Goal: Task Accomplishment & Management: Use online tool/utility

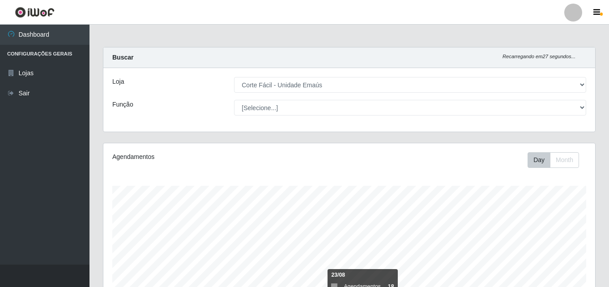
select select "201"
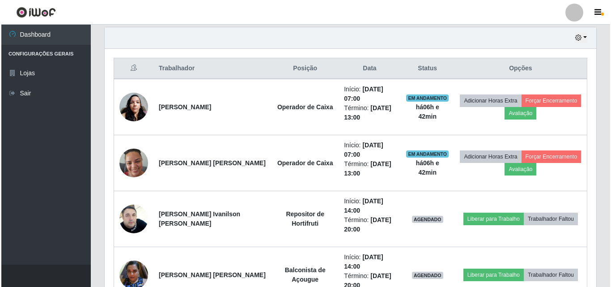
scroll to position [186, 492]
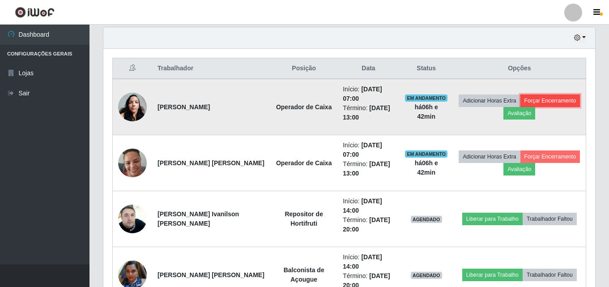
click at [555, 100] on button "Forçar Encerramento" at bounding box center [550, 100] width 60 height 13
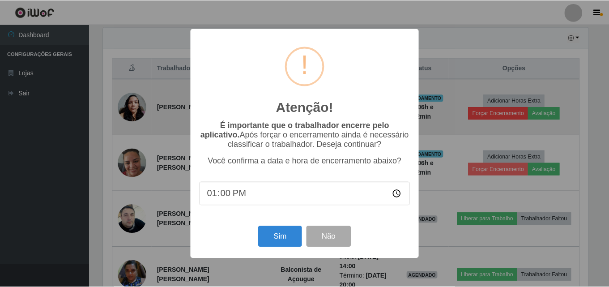
scroll to position [186, 487]
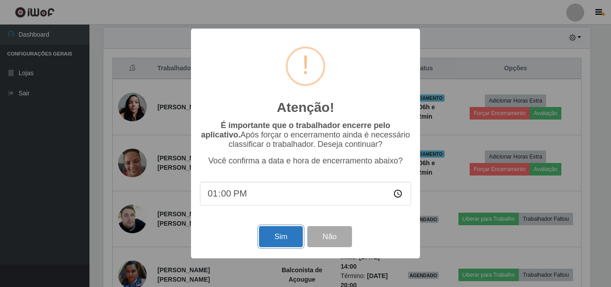
click at [285, 235] on button "Sim" at bounding box center [280, 236] width 43 height 21
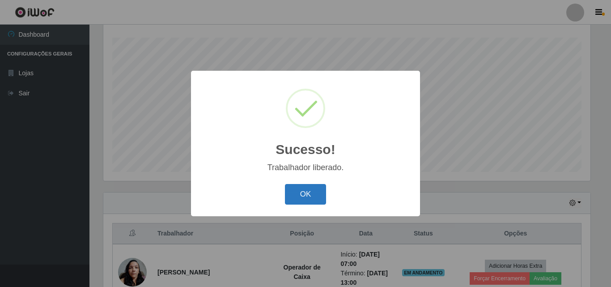
drag, startPoint x: 303, startPoint y: 193, endPoint x: 367, endPoint y: 202, distance: 65.4
click at [304, 193] on button "OK" at bounding box center [306, 194] width 42 height 21
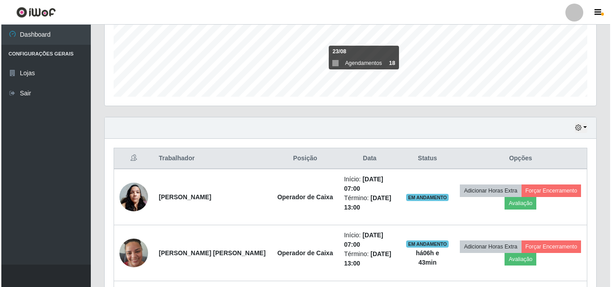
scroll to position [238, 0]
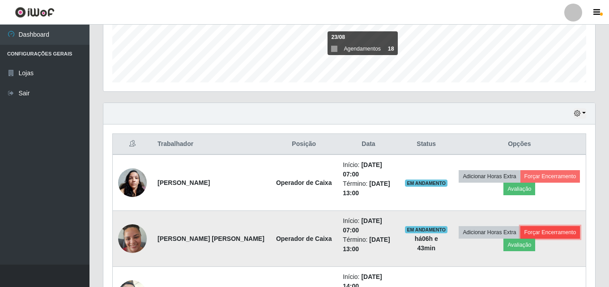
click at [557, 231] on button "Forçar Encerramento" at bounding box center [550, 232] width 60 height 13
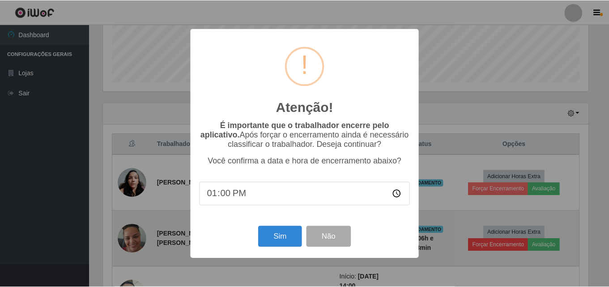
scroll to position [186, 487]
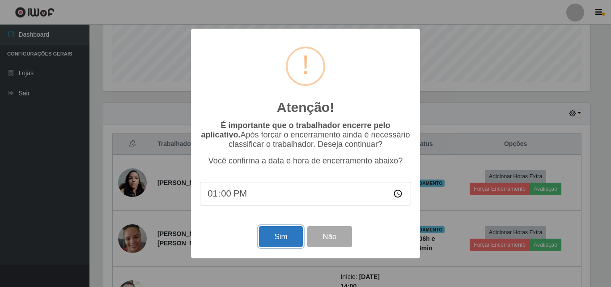
click at [273, 237] on button "Sim" at bounding box center [280, 236] width 43 height 21
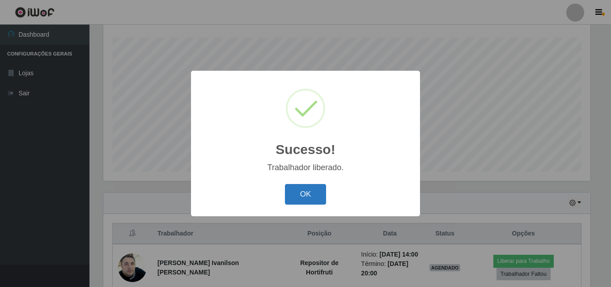
click at [307, 191] on button "OK" at bounding box center [306, 194] width 42 height 21
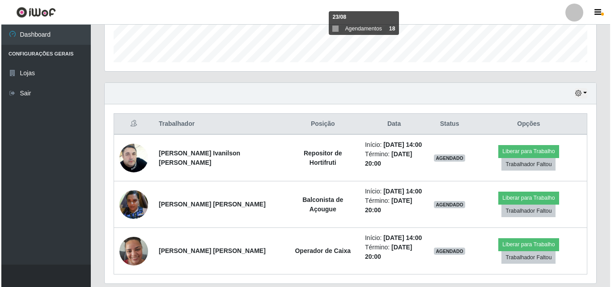
scroll to position [268, 0]
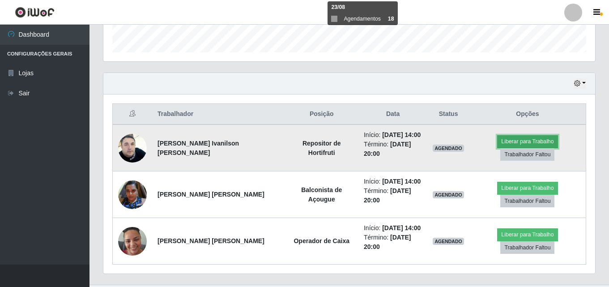
click at [499, 145] on button "Liberar para Trabalho" at bounding box center [527, 141] width 60 height 13
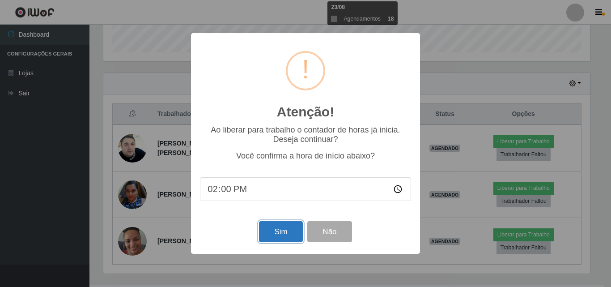
click at [273, 233] on button "Sim" at bounding box center [280, 231] width 43 height 21
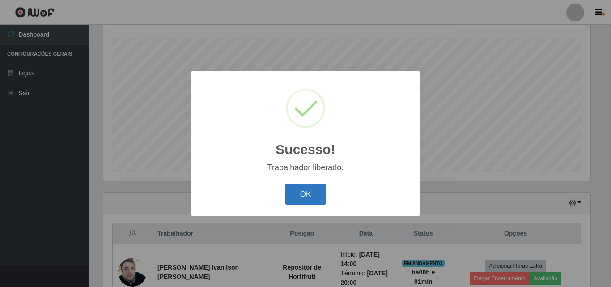
drag, startPoint x: 305, startPoint y: 191, endPoint x: 321, endPoint y: 191, distance: 16.1
click at [305, 191] on button "OK" at bounding box center [306, 194] width 42 height 21
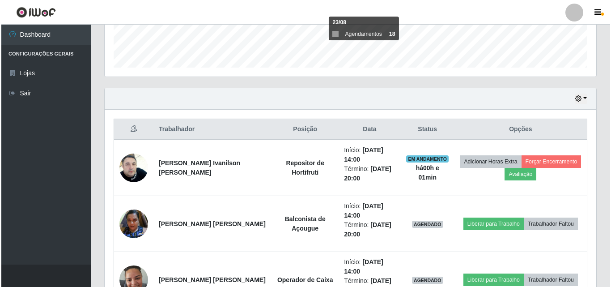
scroll to position [282, 0]
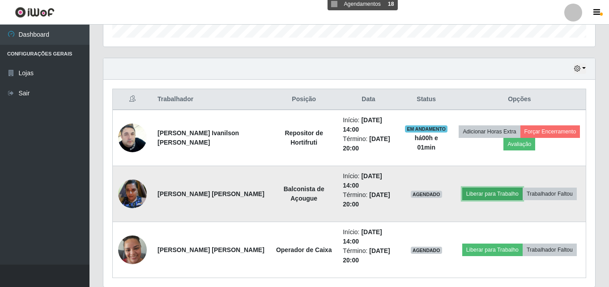
click at [482, 194] on button "Liberar para Trabalho" at bounding box center [492, 194] width 60 height 13
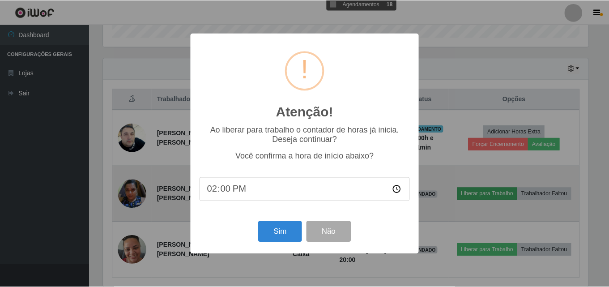
scroll to position [186, 487]
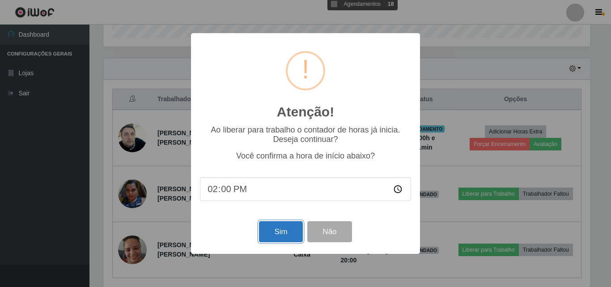
click at [280, 228] on button "Sim" at bounding box center [280, 231] width 43 height 21
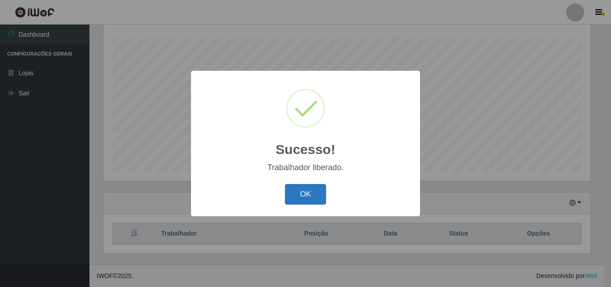
click at [313, 192] on button "OK" at bounding box center [306, 194] width 42 height 21
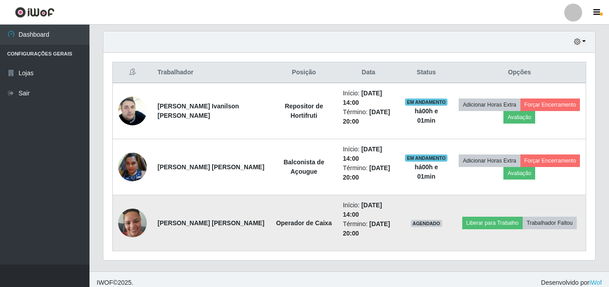
scroll to position [316, 0]
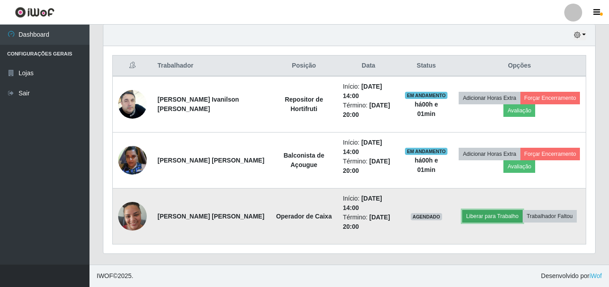
click at [492, 215] on button "Liberar para Trabalho" at bounding box center [492, 216] width 60 height 13
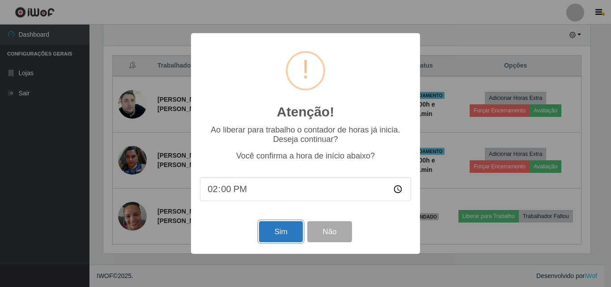
click at [281, 231] on button "Sim" at bounding box center [280, 231] width 43 height 21
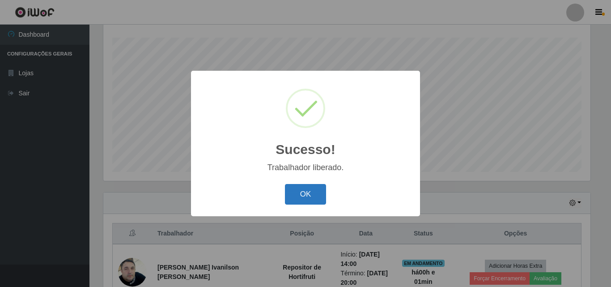
click at [310, 193] on button "OK" at bounding box center [306, 194] width 42 height 21
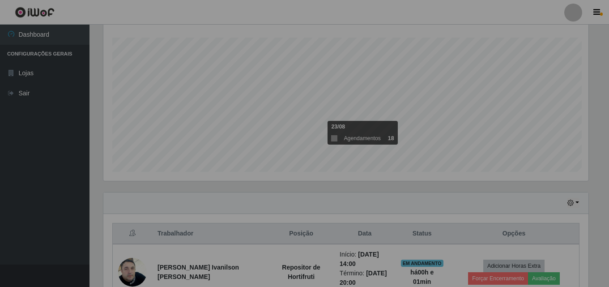
scroll to position [186, 492]
